Goal: Find specific page/section: Find specific page/section

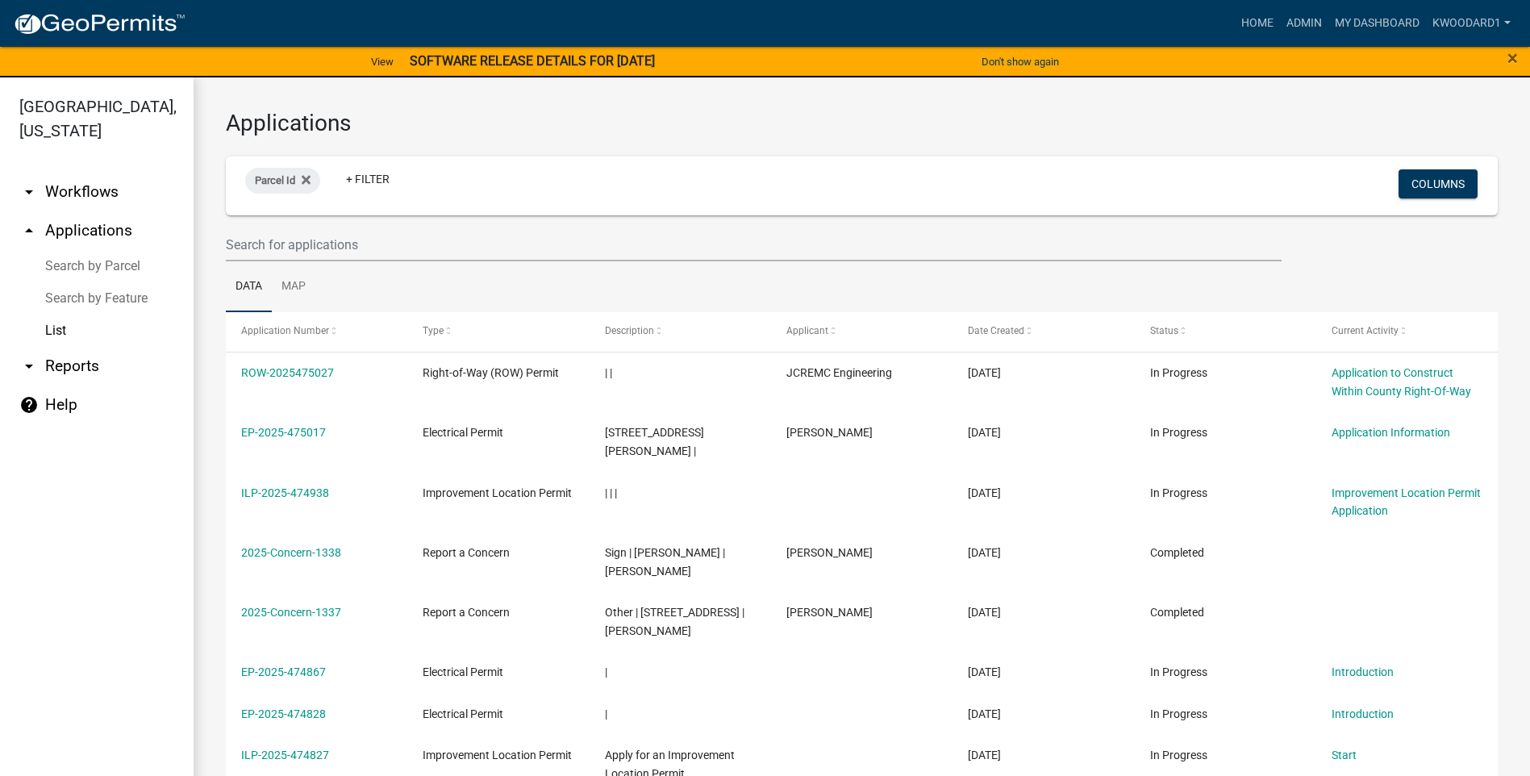
select select "3: 100"
click at [246, 244] on input "text" at bounding box center [754, 244] width 1056 height 33
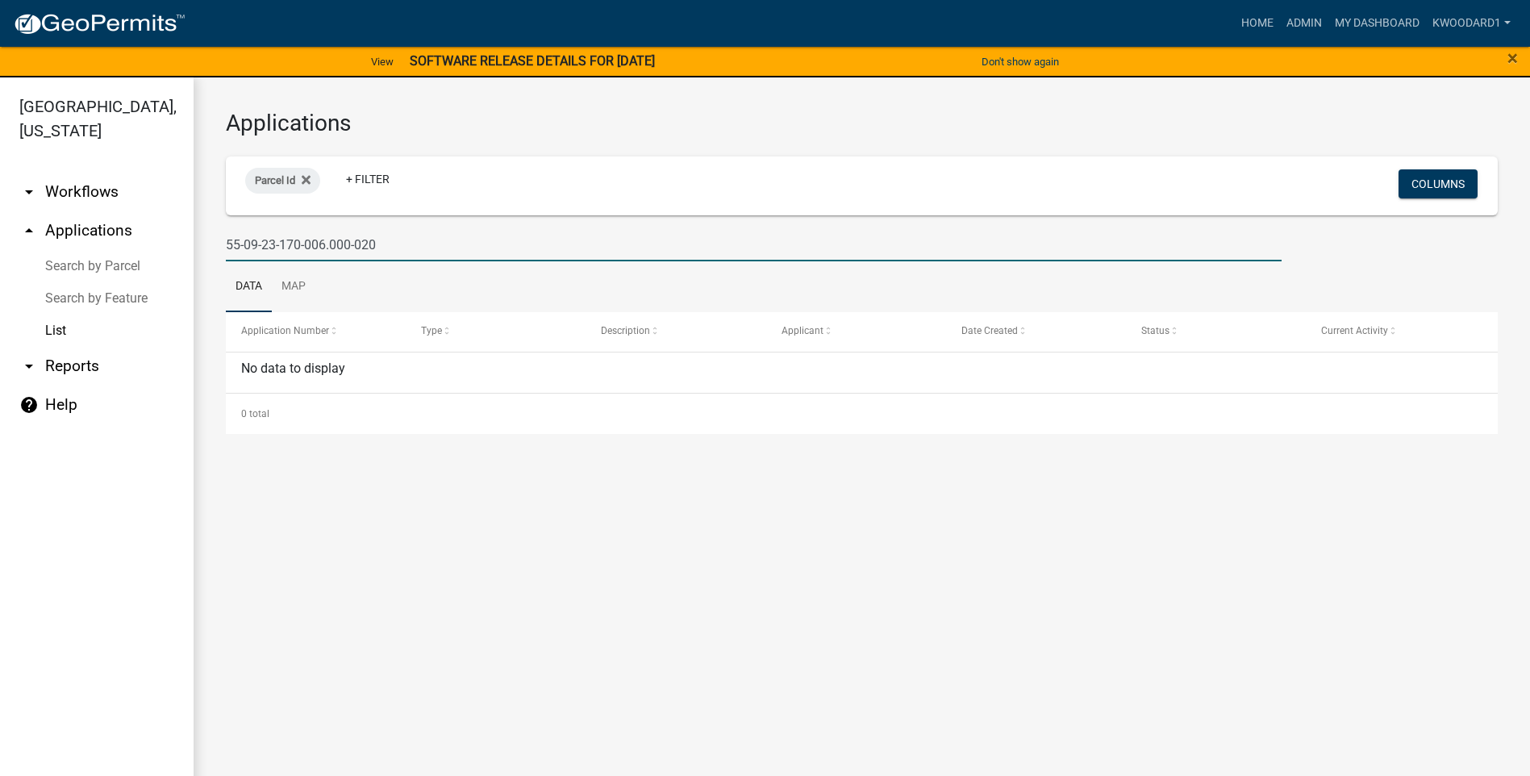
drag, startPoint x: 399, startPoint y: 247, endPoint x: 246, endPoint y: 241, distance: 153.4
click at [246, 241] on input "55-09-23-170-006.000-020" at bounding box center [754, 244] width 1056 height 33
click at [418, 243] on input "55-14-35-200-012.000-012" at bounding box center [754, 244] width 1056 height 33
drag, startPoint x: 421, startPoint y: 240, endPoint x: 193, endPoint y: 237, distance: 228.3
click at [193, 237] on div "[GEOGRAPHIC_DATA], [US_STATE] arrow_drop_down Workflows List arrow_drop_up Appl…" at bounding box center [765, 436] width 1530 height 718
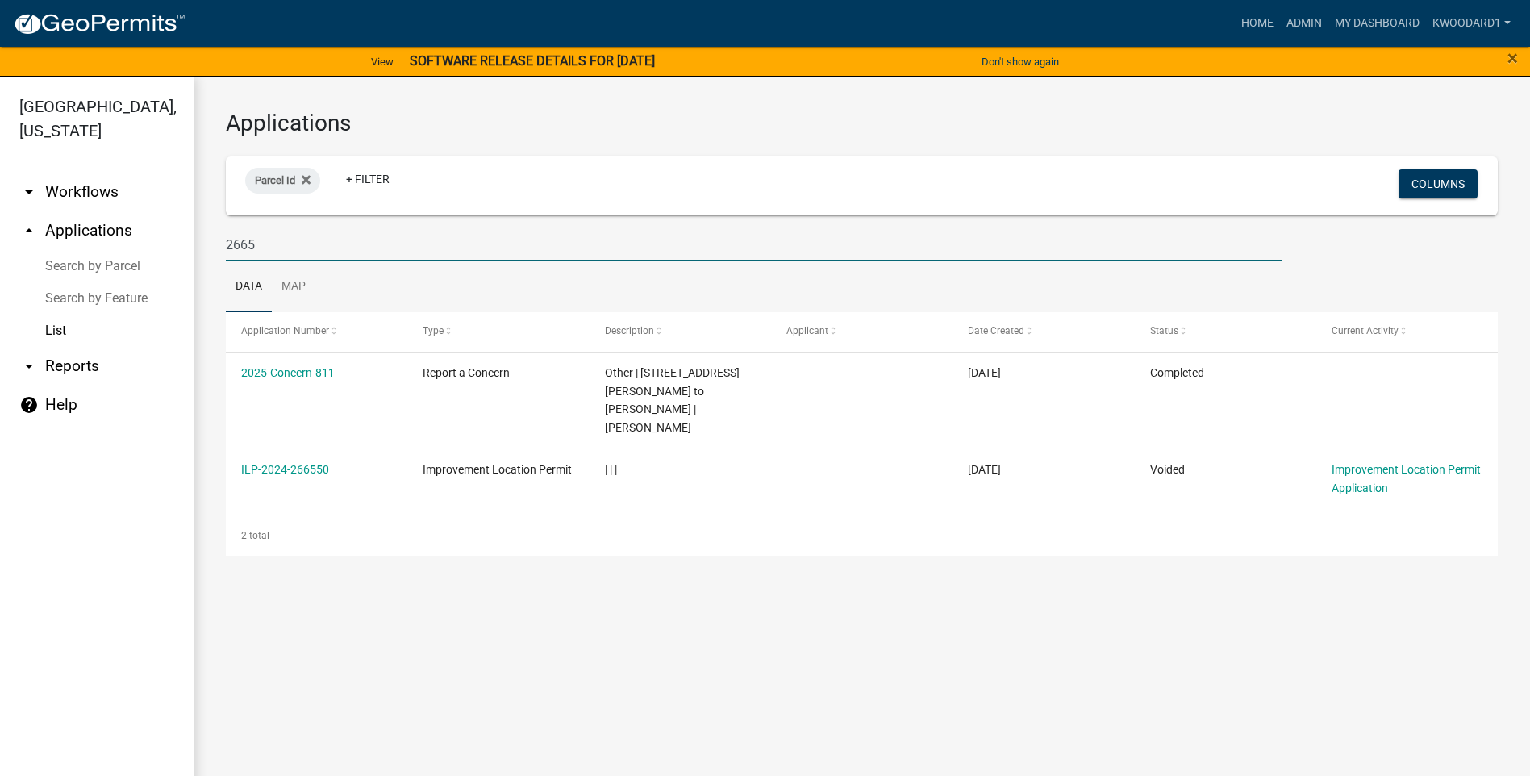
click at [280, 251] on input "2665" at bounding box center [754, 244] width 1056 height 33
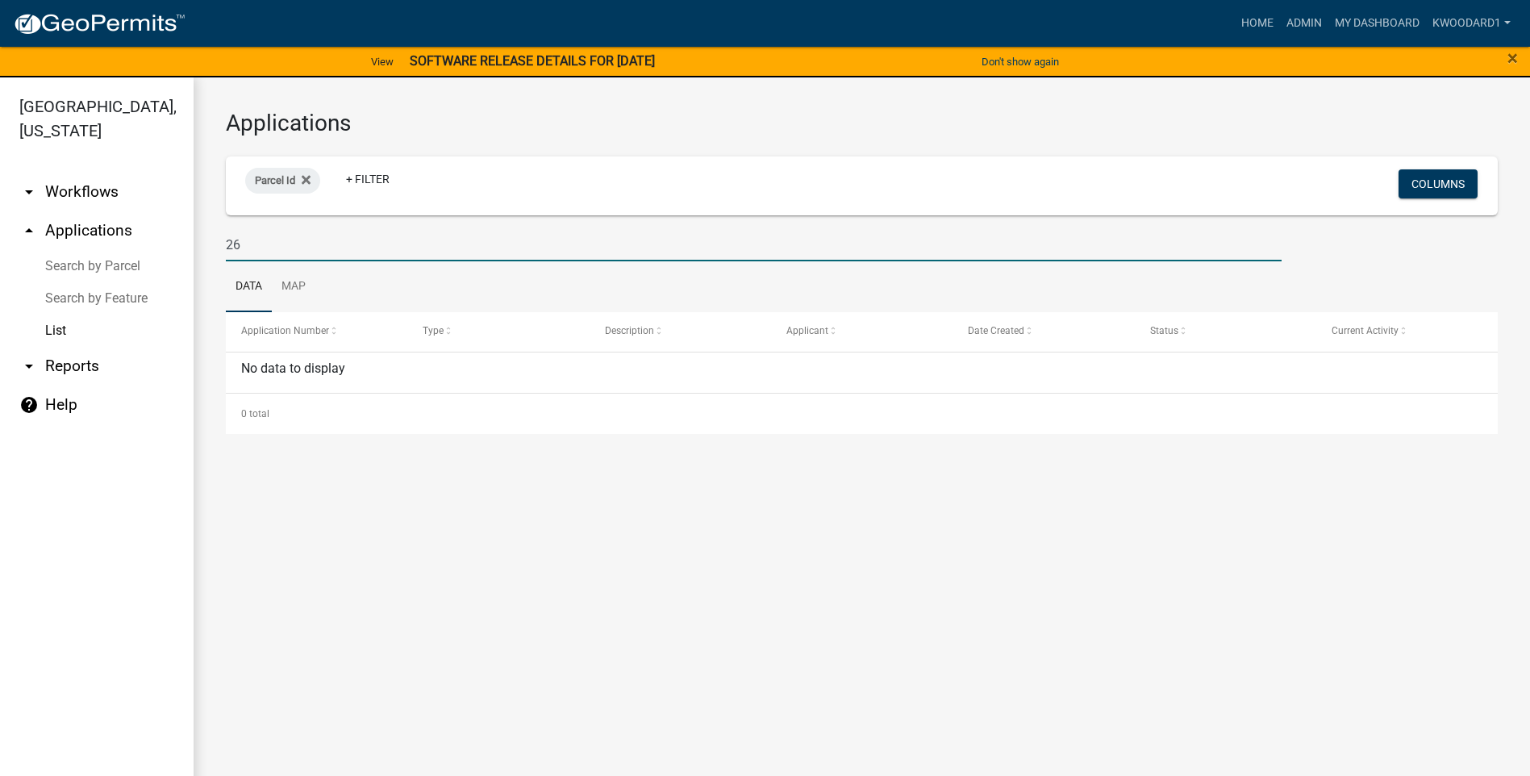
type input "2"
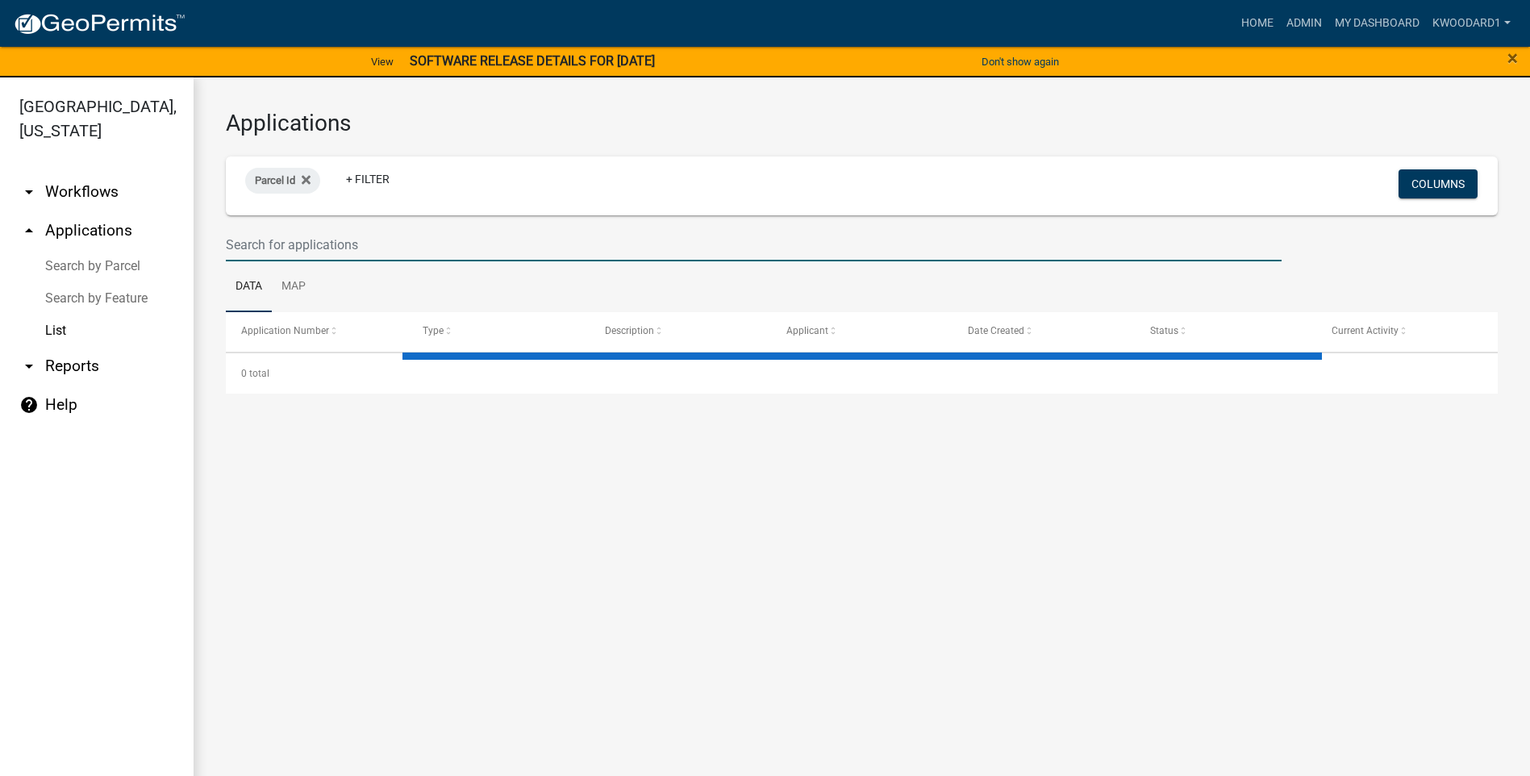
select select "3: 100"
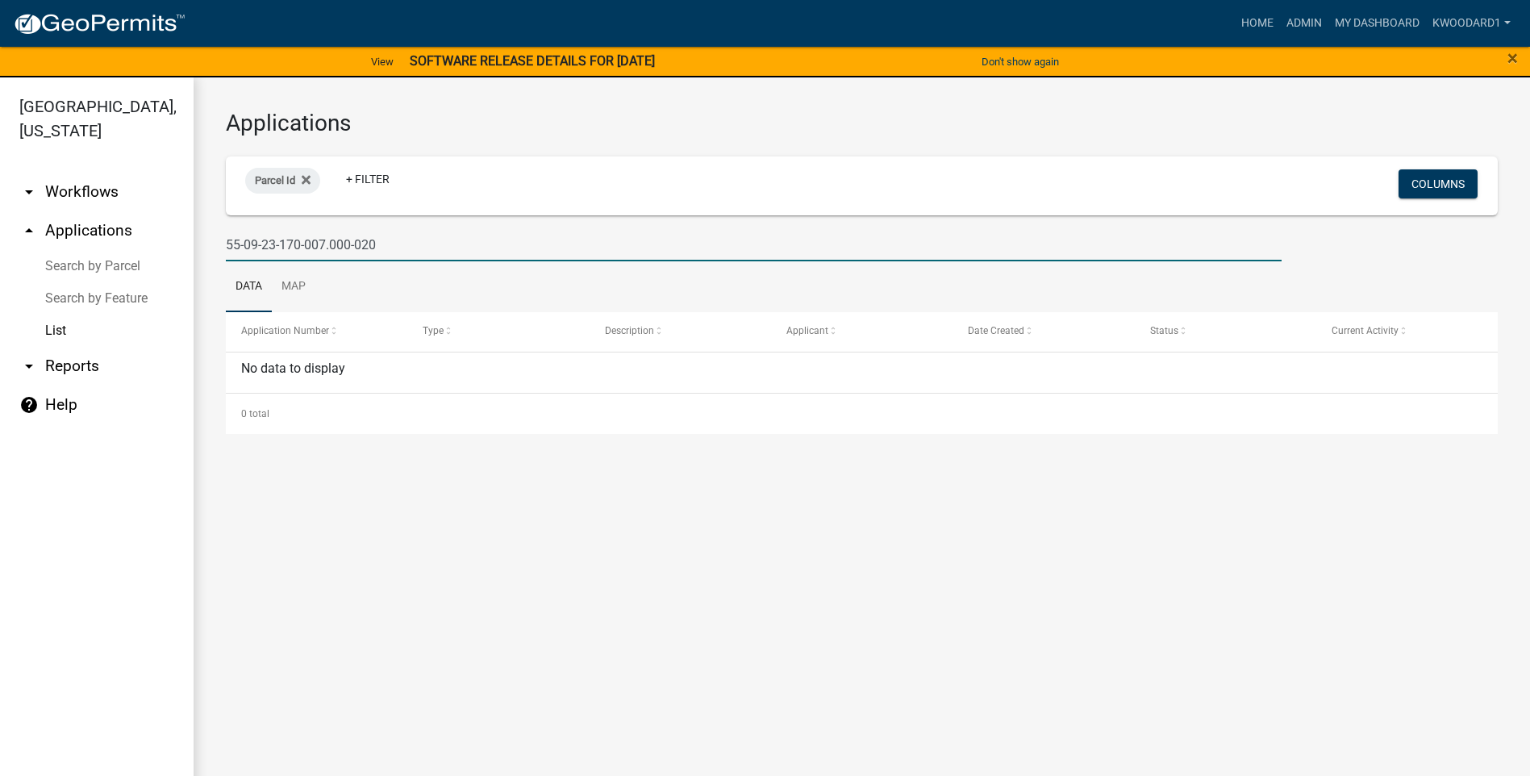
drag, startPoint x: 411, startPoint y: 250, endPoint x: 145, endPoint y: 236, distance: 265.8
click at [145, 236] on div "[GEOGRAPHIC_DATA], [US_STATE] arrow_drop_down Workflows List arrow_drop_up Appl…" at bounding box center [765, 436] width 1530 height 718
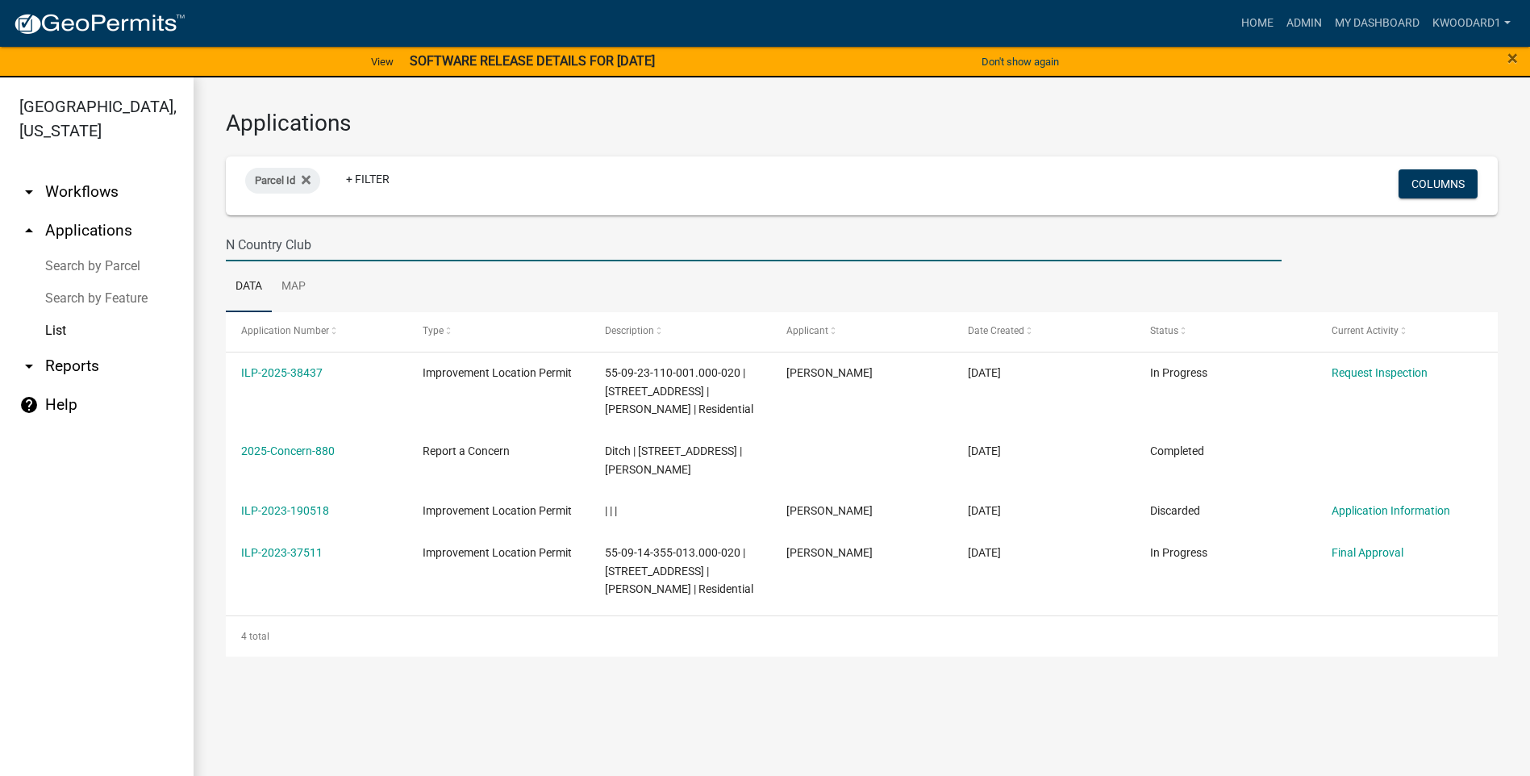
type input "N Country Club"
